Goal: Task Accomplishment & Management: Use online tool/utility

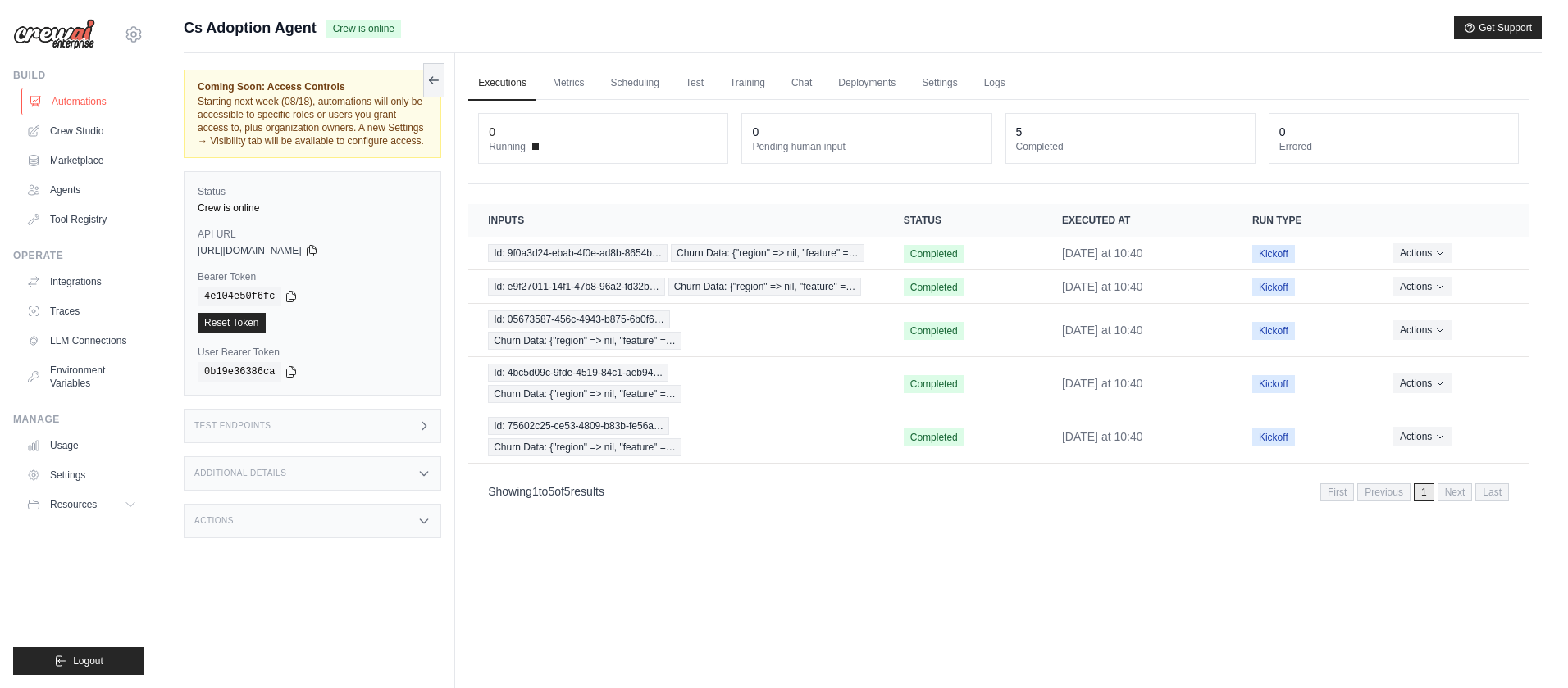
click at [63, 102] on link "Automations" at bounding box center [83, 101] width 124 height 26
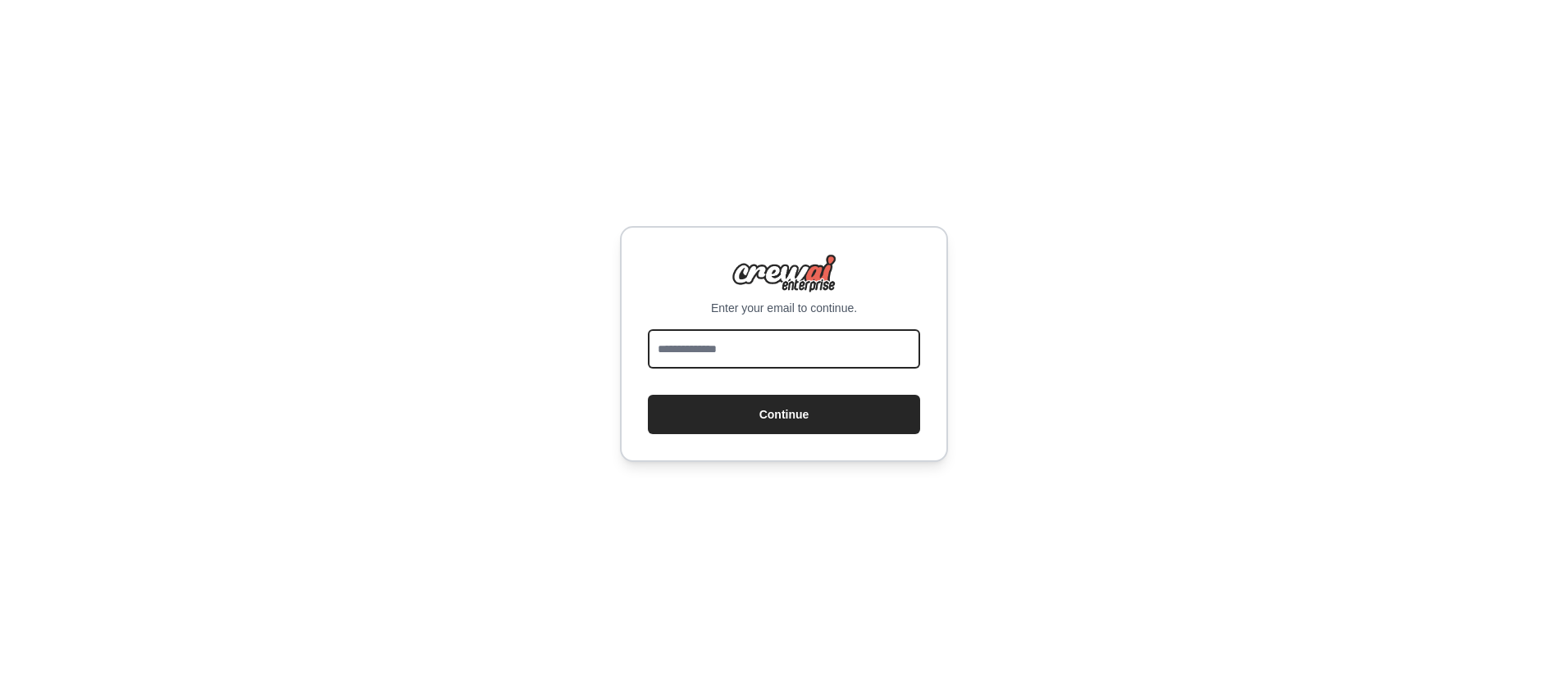
click at [745, 345] on input "email" at bounding box center [784, 349] width 272 height 40
drag, startPoint x: 737, startPoint y: 353, endPoint x: 859, endPoint y: 357, distance: 122.1
click at [859, 357] on input "**********" at bounding box center [784, 349] width 272 height 40
type input "**********"
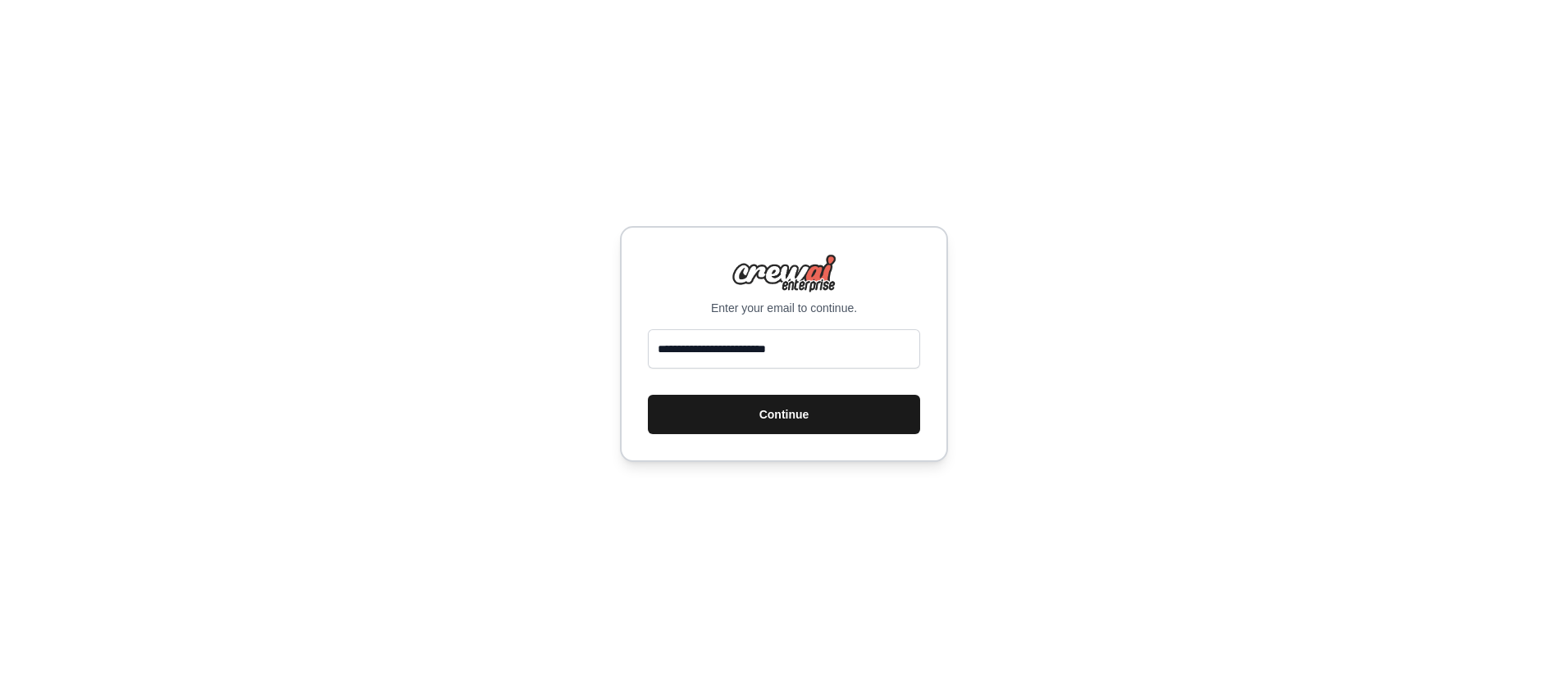
click at [688, 409] on button "Continue" at bounding box center [784, 415] width 272 height 40
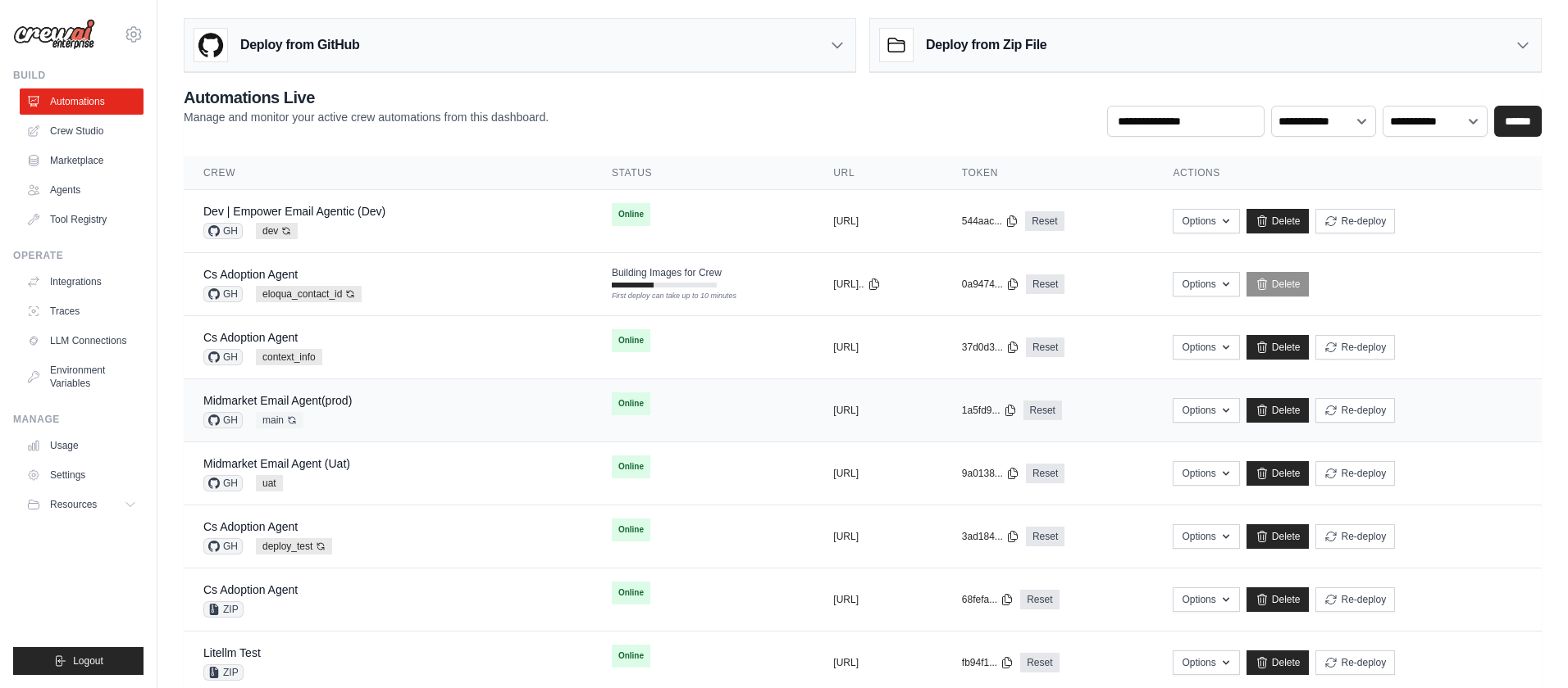
click at [411, 416] on div "Midmarket Email Agent(prod) GH main Auto-deploy enabled" at bounding box center [388, 410] width 369 height 36
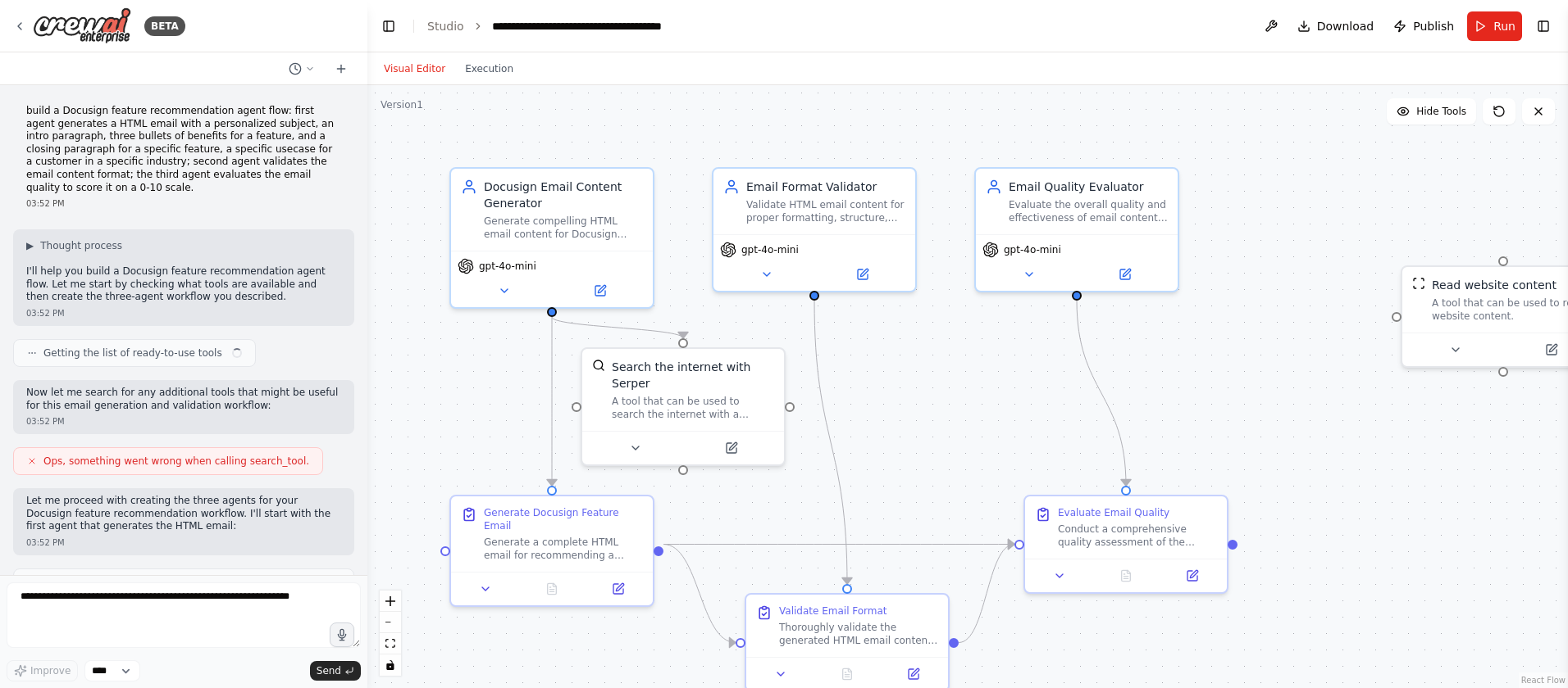
scroll to position [1351, 0]
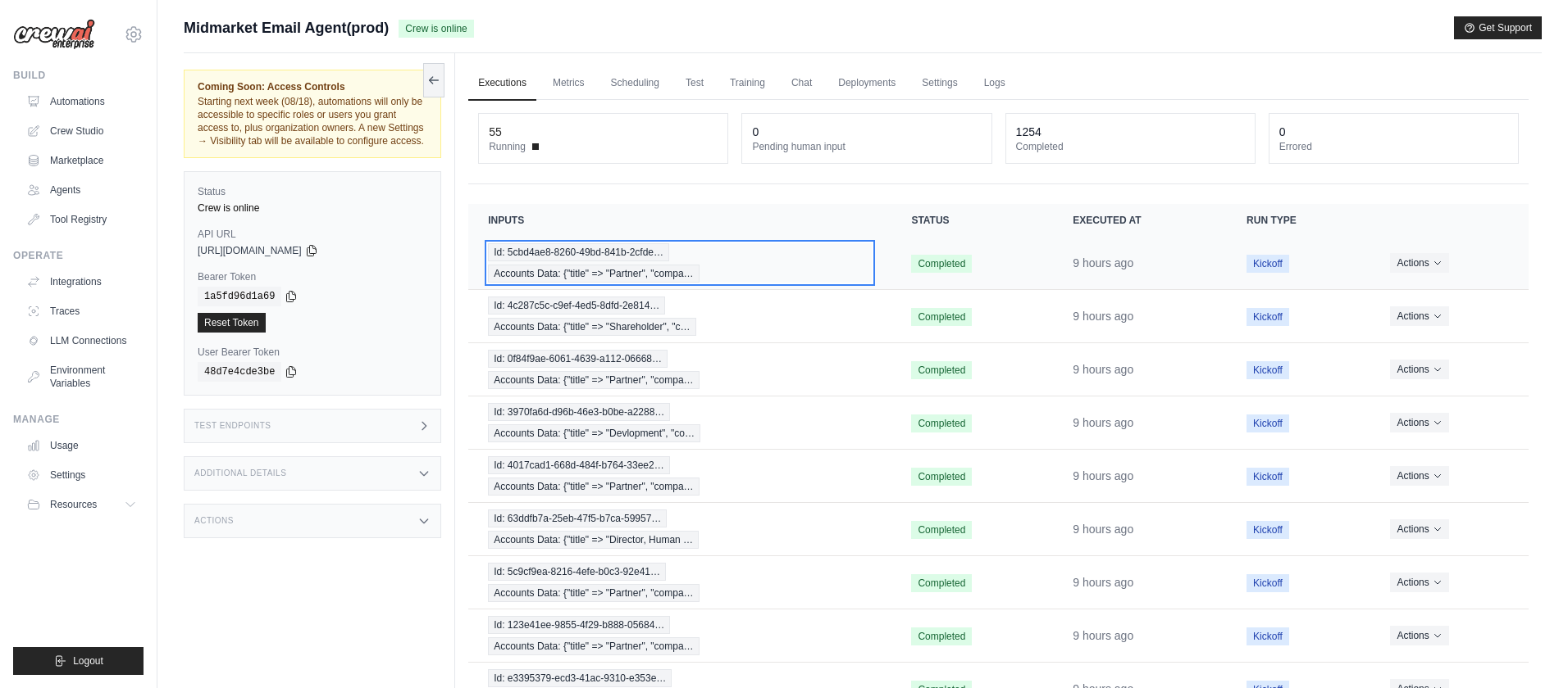
click at [776, 264] on div "Id: 5cbd4ae8-8260-49bd-841b-2cfde… Accounts Data: {"title" => "Partner", "compa…" at bounding box center [680, 263] width 384 height 40
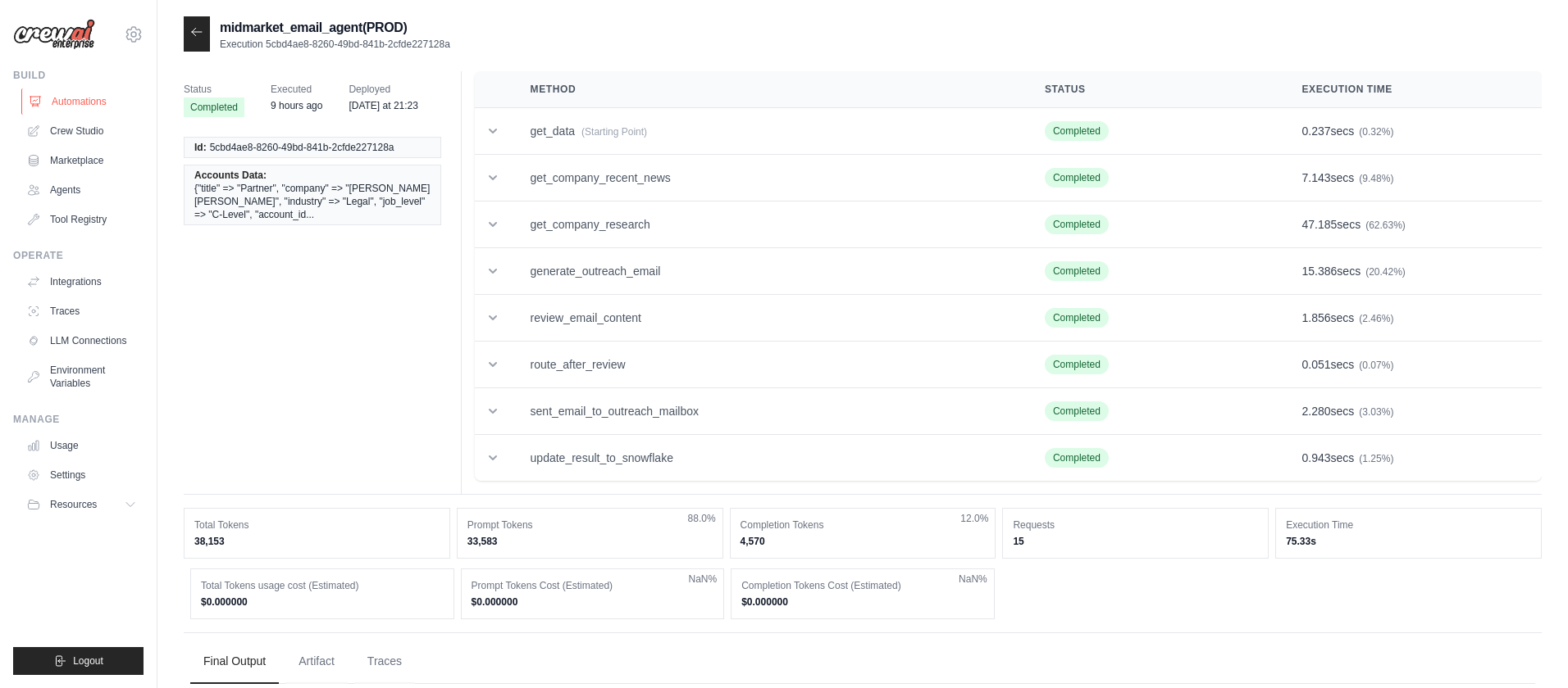
click at [72, 104] on link "Automations" at bounding box center [83, 101] width 124 height 26
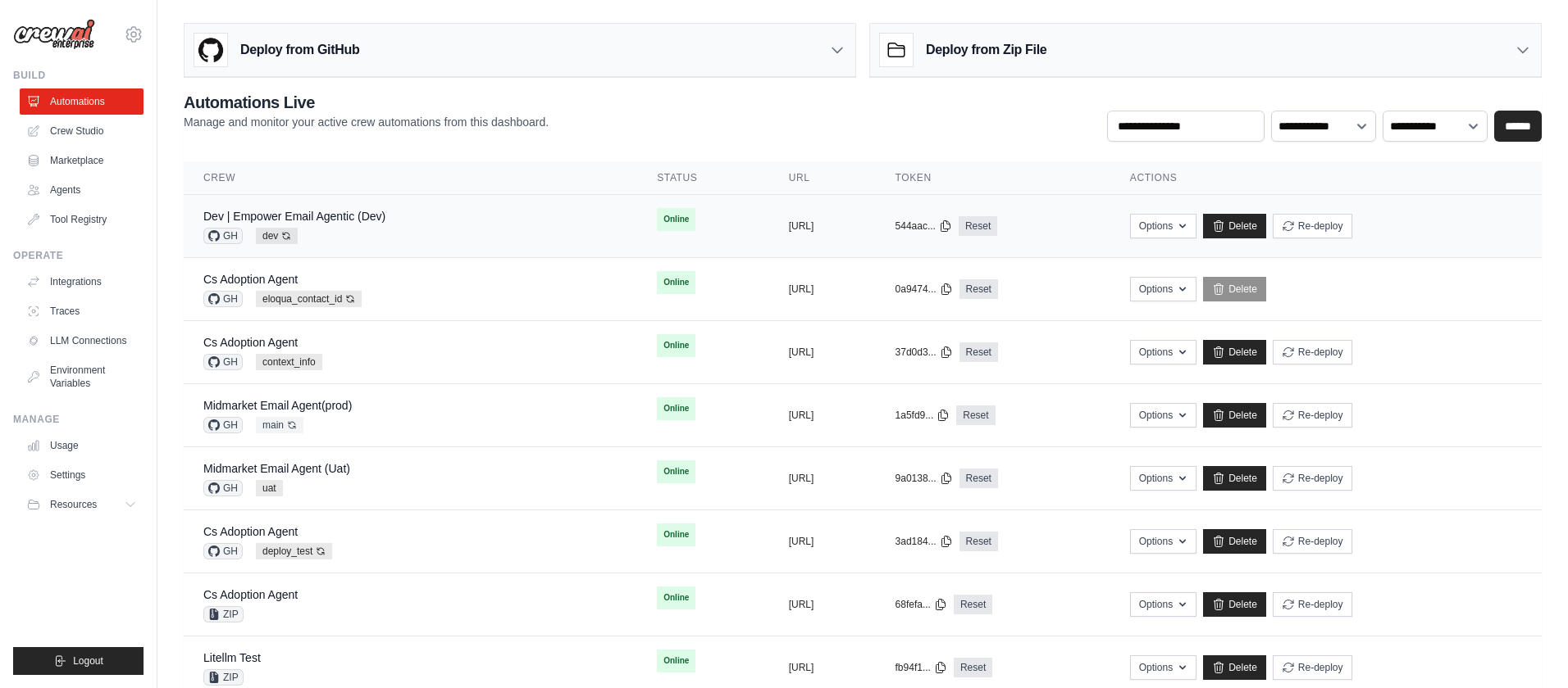
click at [437, 222] on div "Dev | Empower Email Agentic (Dev) GH dev Auto-deploy enabled" at bounding box center [410, 226] width 414 height 36
click at [486, 230] on div "Dev | Empower Email Agentic (Dev) GH dev Auto-deploy enabled" at bounding box center [410, 226] width 414 height 36
click at [658, 230] on td "Online" at bounding box center [702, 219] width 131 height 49
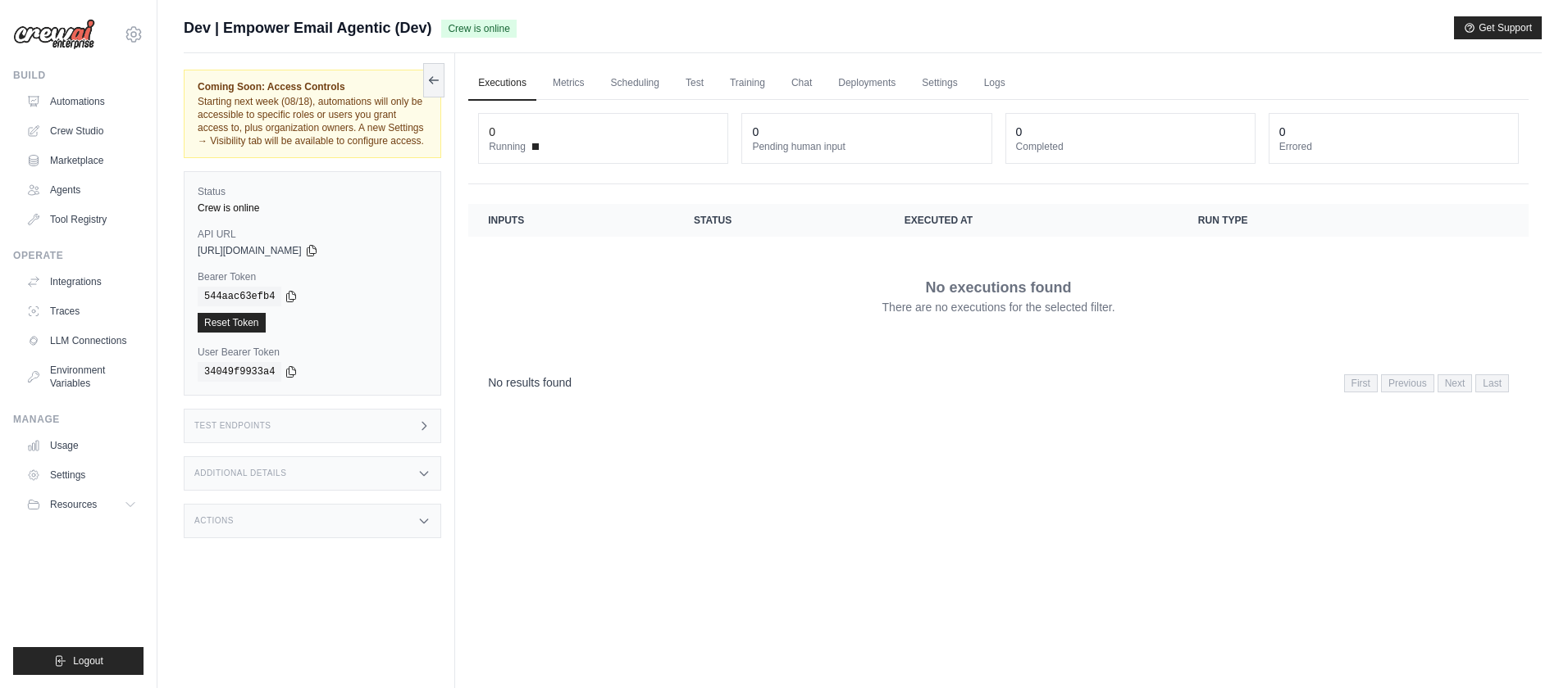
scroll to position [1, 0]
click at [93, 99] on link "Automations" at bounding box center [83, 101] width 124 height 26
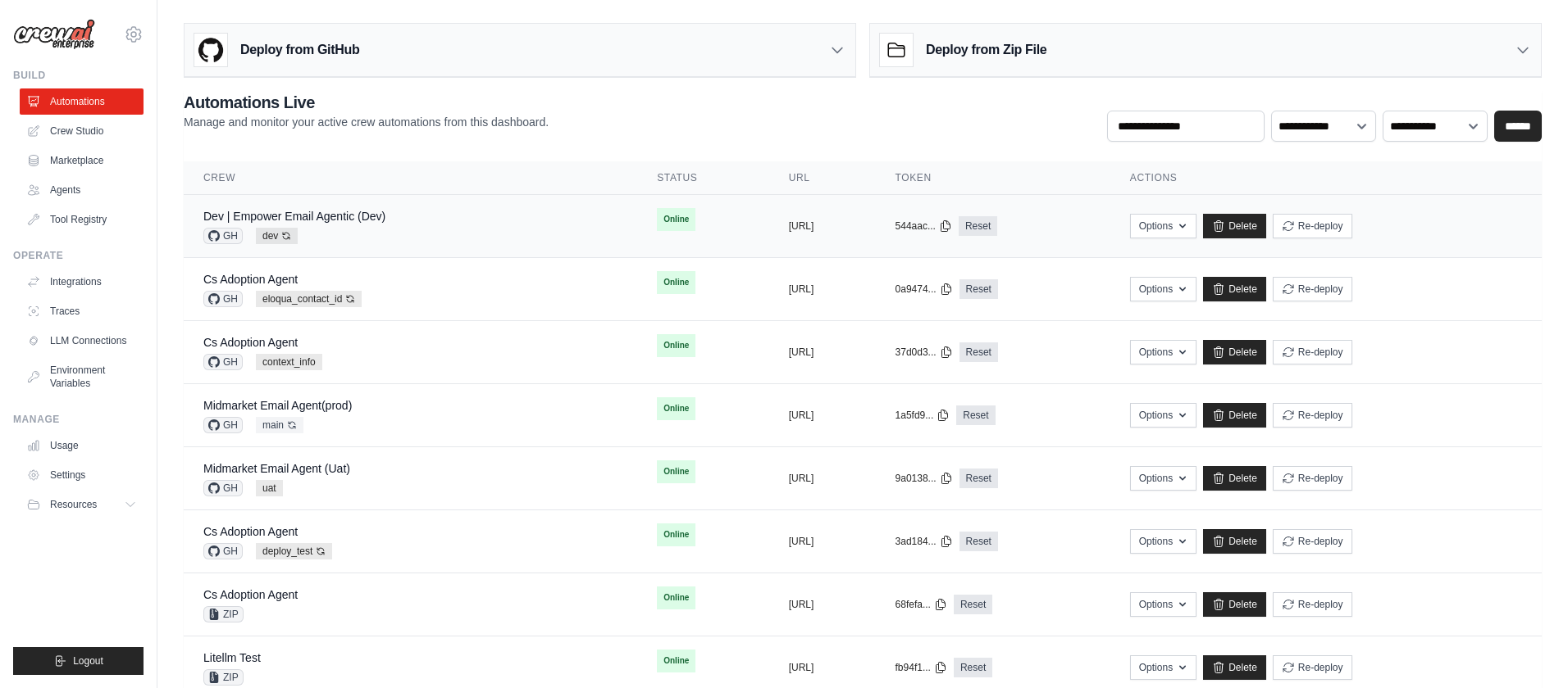
click at [490, 215] on div "Dev | Empower Email Agentic (Dev) GH dev Auto-deploy enabled" at bounding box center [410, 226] width 414 height 36
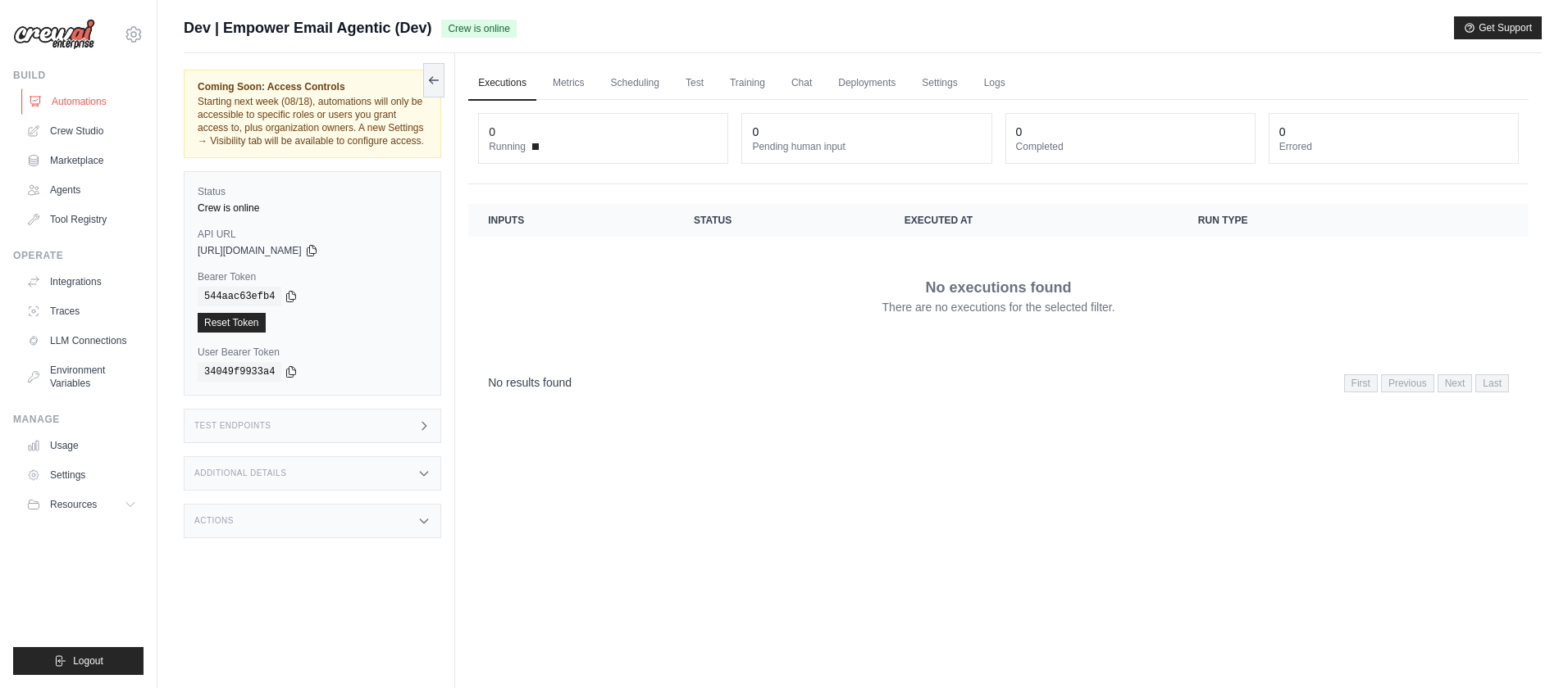
click at [72, 102] on link "Automations" at bounding box center [83, 101] width 124 height 26
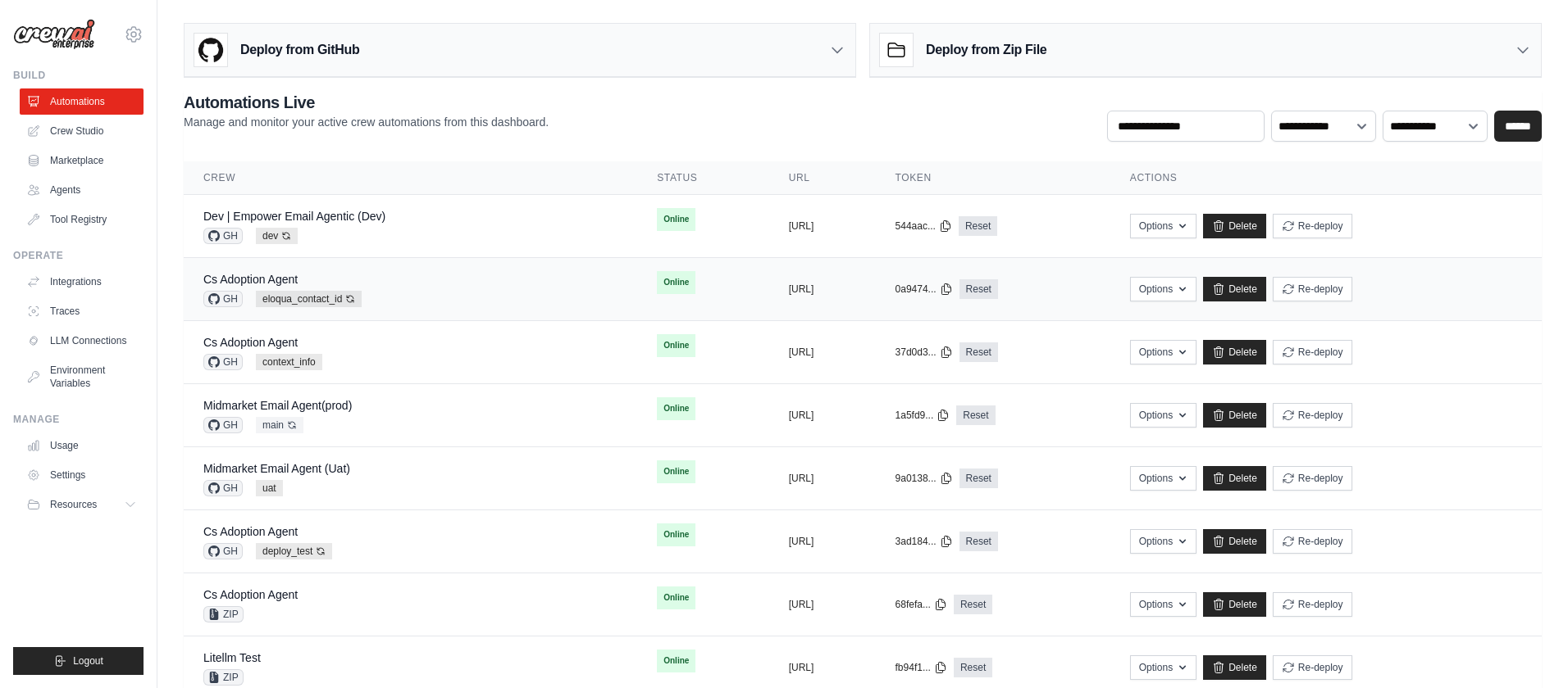
click at [508, 290] on div "Cs Adoption Agent GH eloqua_contact_id Auto-deploy enabled" at bounding box center [410, 289] width 414 height 36
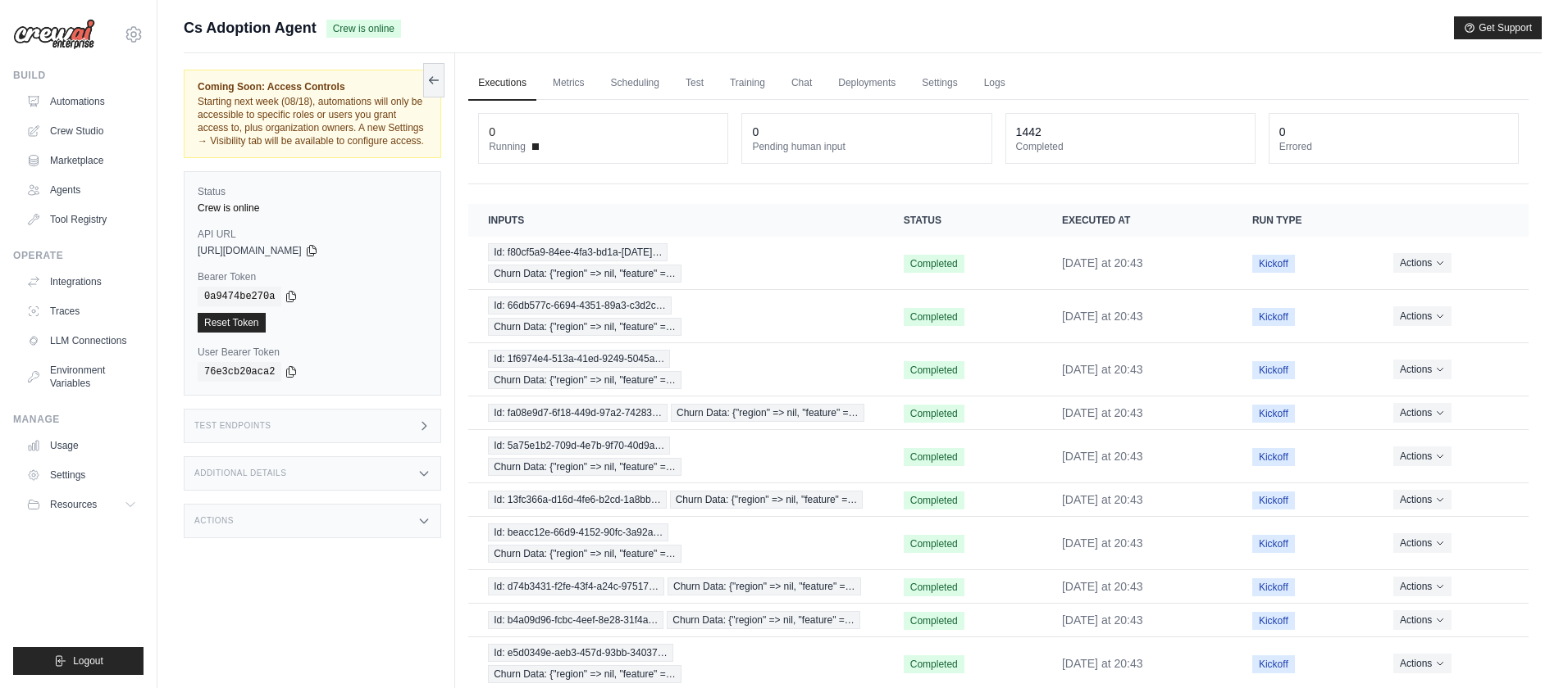
click at [928, 25] on div "Cs Adoption Agent Crew is online Get Support" at bounding box center [862, 28] width 1358 height 23
click at [85, 97] on link "Automations" at bounding box center [83, 101] width 124 height 26
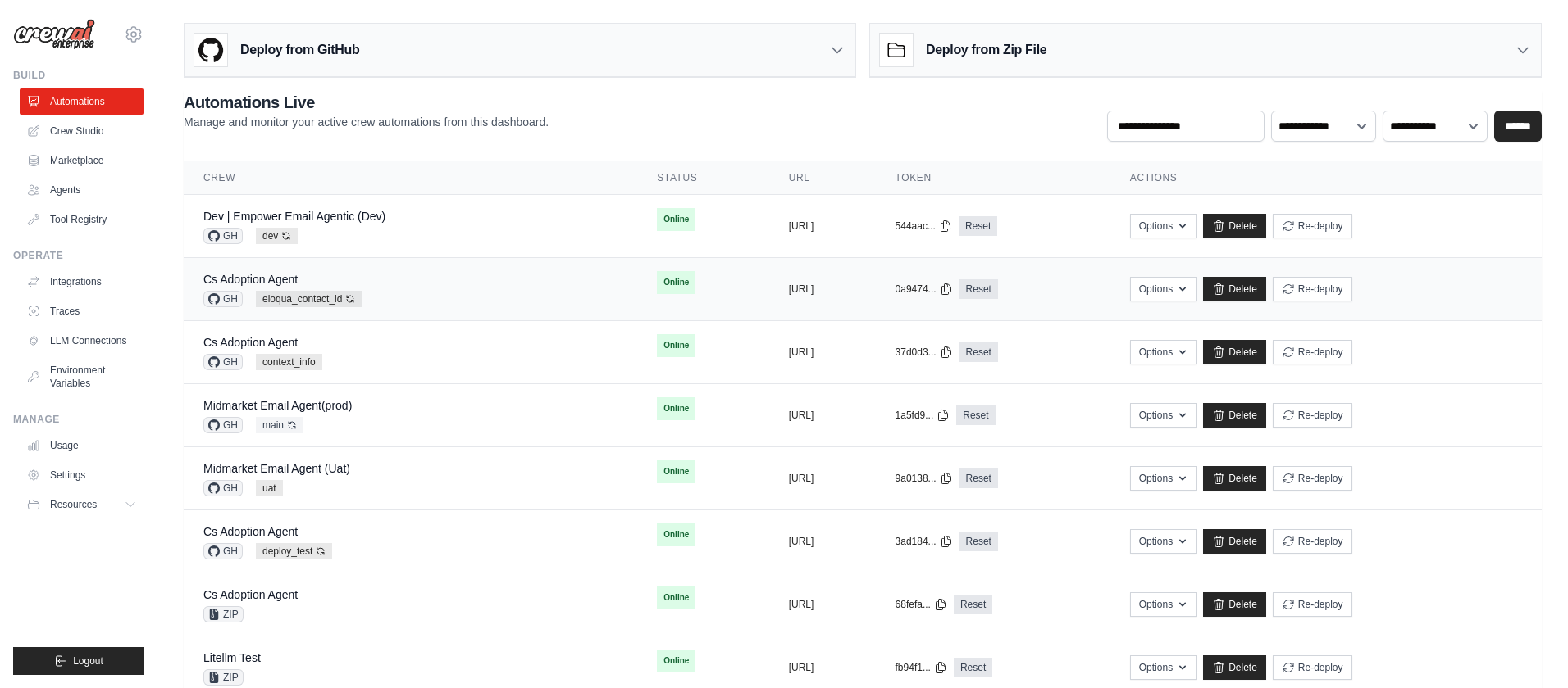
click at [412, 293] on div "Cs Adoption Agent GH eloqua_contact_id Auto-deploy enabled" at bounding box center [410, 289] width 414 height 36
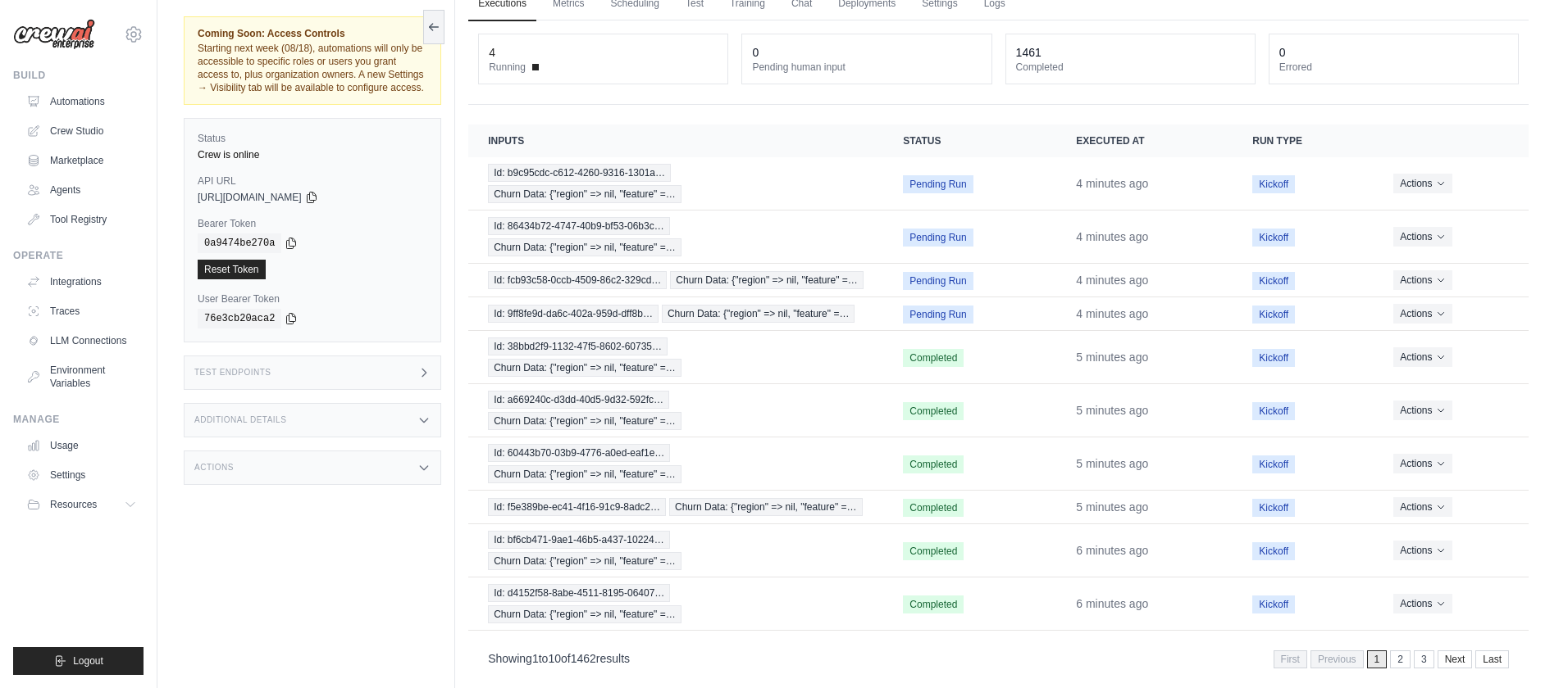
scroll to position [80, 0]
click at [97, 104] on link "Automations" at bounding box center [83, 101] width 124 height 26
